Goal: Task Accomplishment & Management: Use online tool/utility

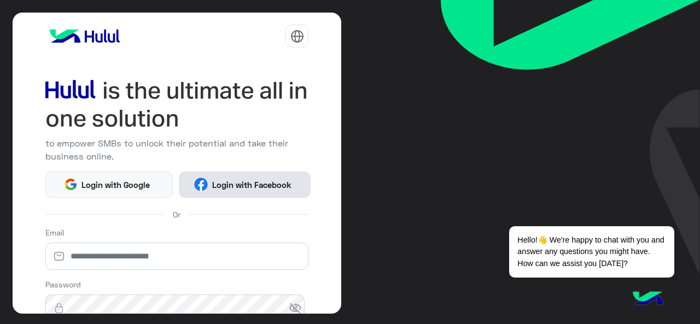
click at [252, 188] on span "Login with Facebook" at bounding box center [251, 185] width 87 height 13
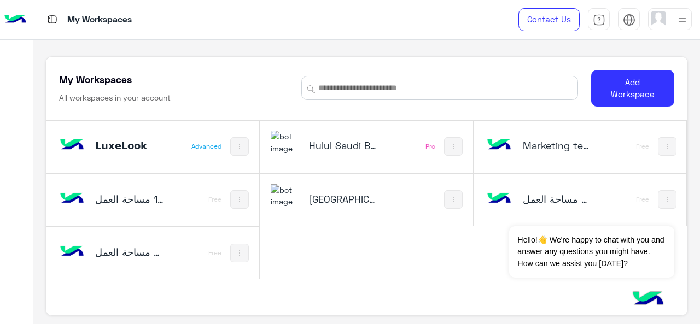
click at [337, 200] on h5 "[GEOGRAPHIC_DATA]" at bounding box center [343, 198] width 69 height 13
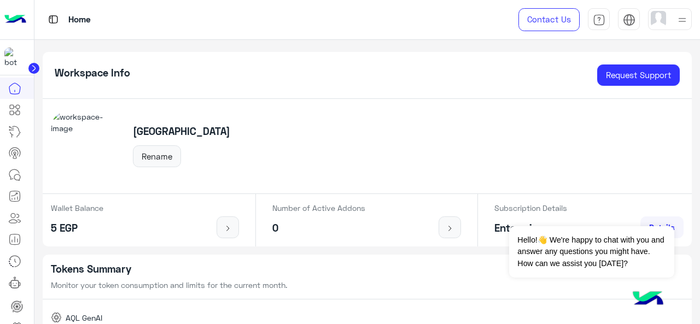
click at [318, 190] on div "Hulul Academy Rename" at bounding box center [367, 146] width 649 height 95
click at [19, 158] on icon at bounding box center [14, 153] width 13 height 13
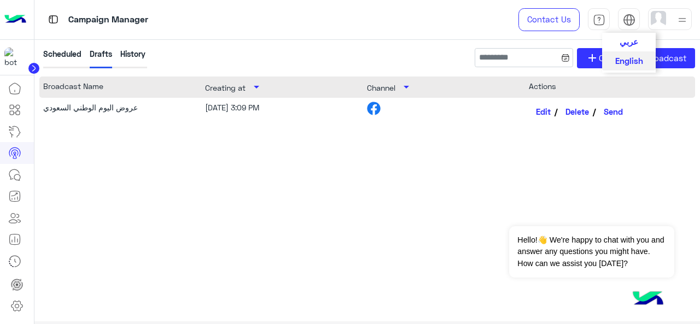
click at [634, 42] on span "عربي" at bounding box center [628, 42] width 19 height 10
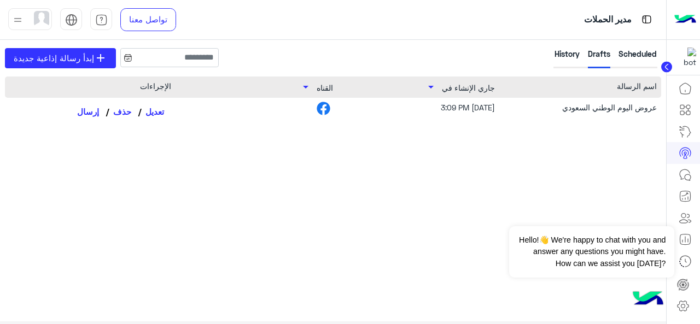
click at [116, 112] on button "حذف" at bounding box center [122, 111] width 32 height 19
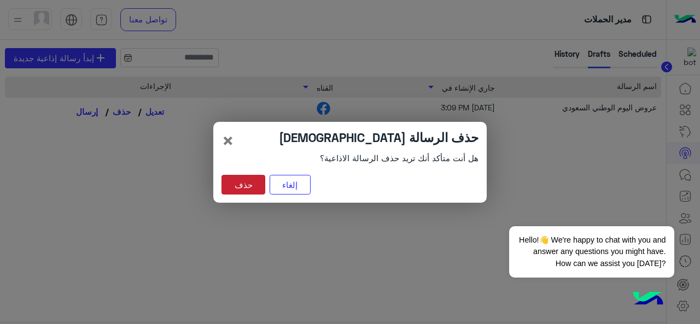
click at [236, 184] on button "حذف" at bounding box center [243, 185] width 44 height 20
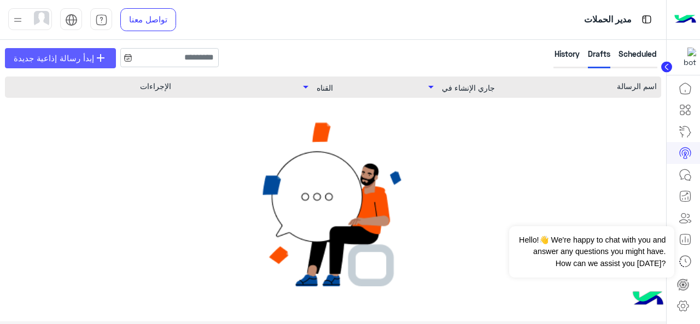
click at [94, 62] on span "add" at bounding box center [100, 57] width 13 height 13
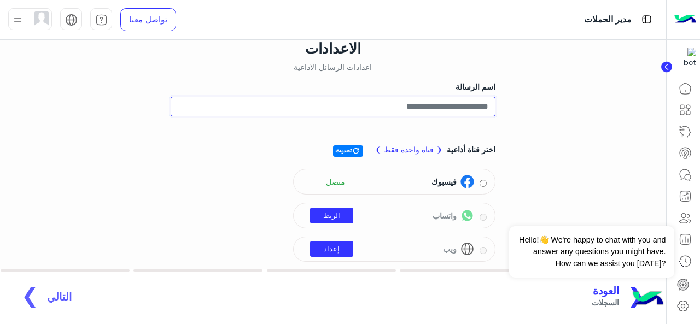
click at [431, 105] on input "اسم الرسالة" at bounding box center [333, 107] width 325 height 20
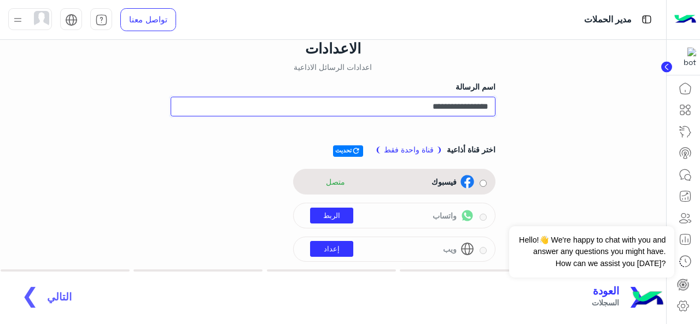
type input "**********"
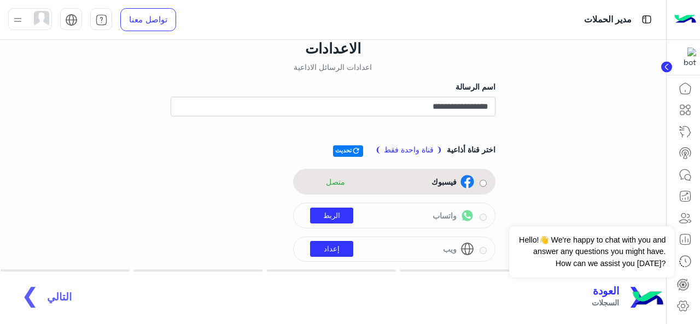
click at [466, 183] on img at bounding box center [467, 182] width 14 height 14
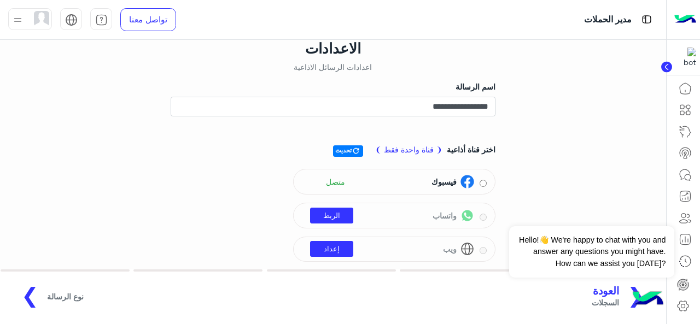
scroll to position [44, 0]
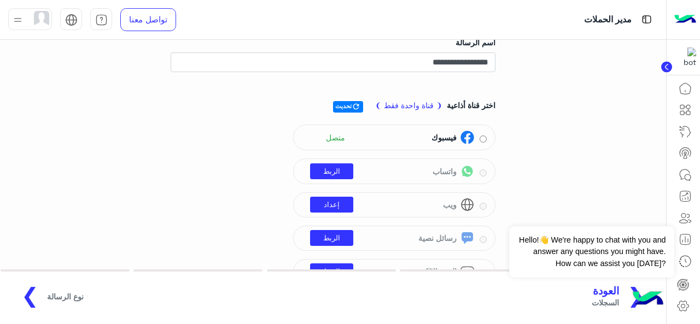
click at [67, 294] on span "نوع الرسالة" at bounding box center [65, 296] width 37 height 11
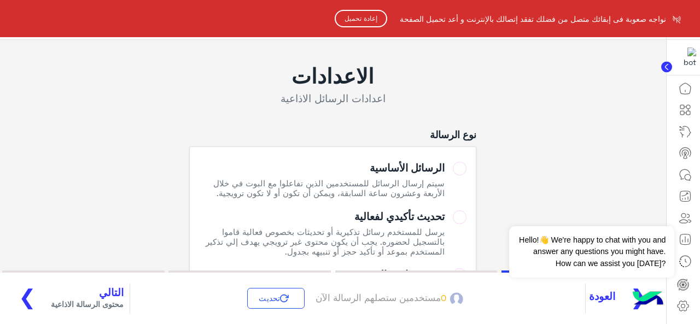
click at [566, 202] on html "نواجه صعوبة فى إبقائك متصل من فضلك تفقد إتصالك بالإنترنت و أعد تحميل الصفحة إعا…" at bounding box center [350, 162] width 700 height 324
click at [182, 136] on html "نواجه صعوبة فى إبقائك متصل من فضلك تفقد إتصالك بالإنترنت و أعد تحميل الصفحة إعا…" at bounding box center [350, 162] width 700 height 324
click at [354, 15] on button "إعادة تحميل" at bounding box center [361, 18] width 52 height 17
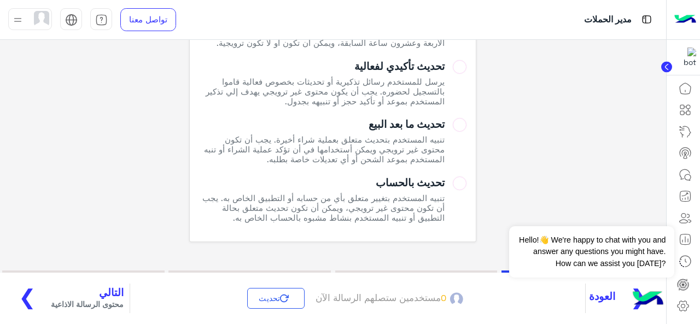
scroll to position [168, 0]
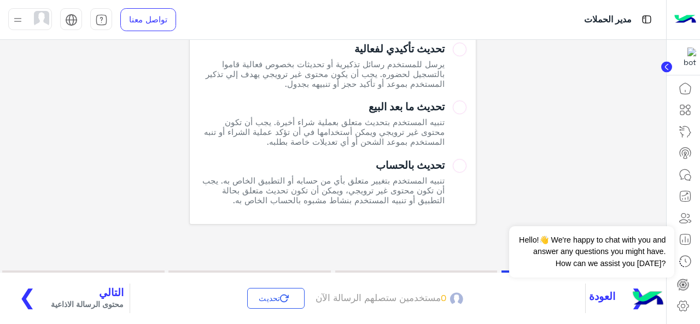
click at [51, 305] on span "محتوى الرسالة الاذاعية" at bounding box center [87, 304] width 73 height 11
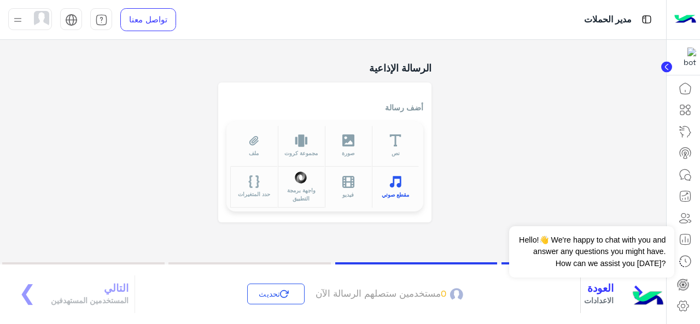
scroll to position [62, 0]
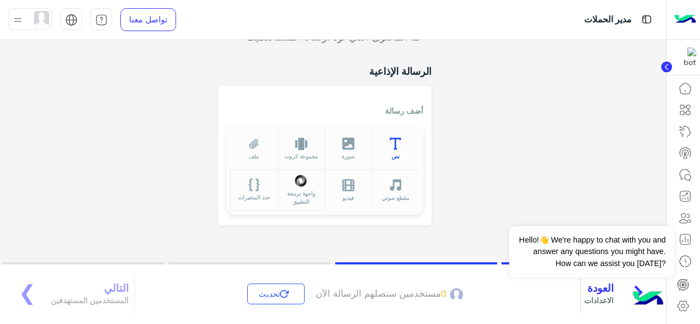
click at [396, 149] on icon at bounding box center [395, 144] width 11 height 13
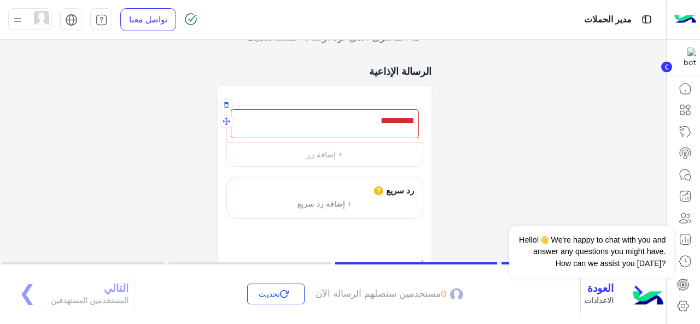
click at [356, 119] on div at bounding box center [325, 123] width 188 height 29
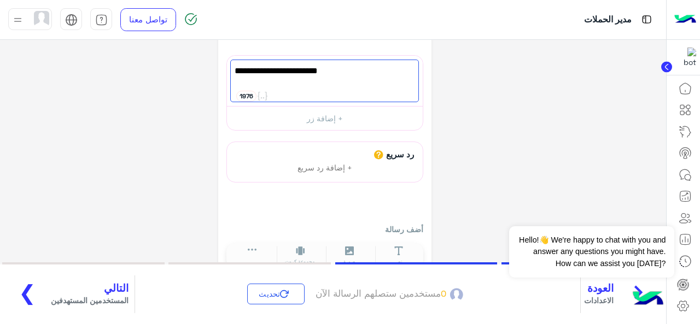
scroll to position [0, 0]
type textarea "**********"
click at [75, 294] on span "التالي" at bounding box center [90, 288] width 78 height 13
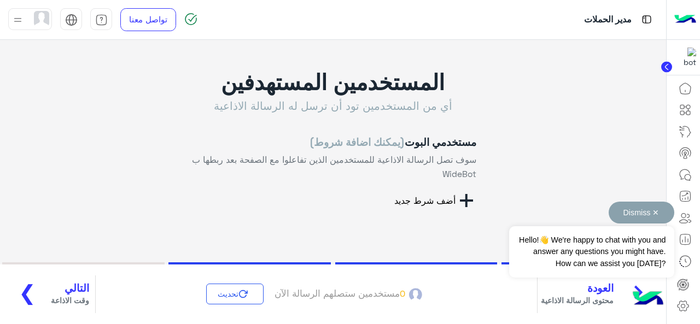
click at [656, 213] on button "Dismiss ✕" at bounding box center [641, 213] width 66 height 22
